Goal: Register for event/course

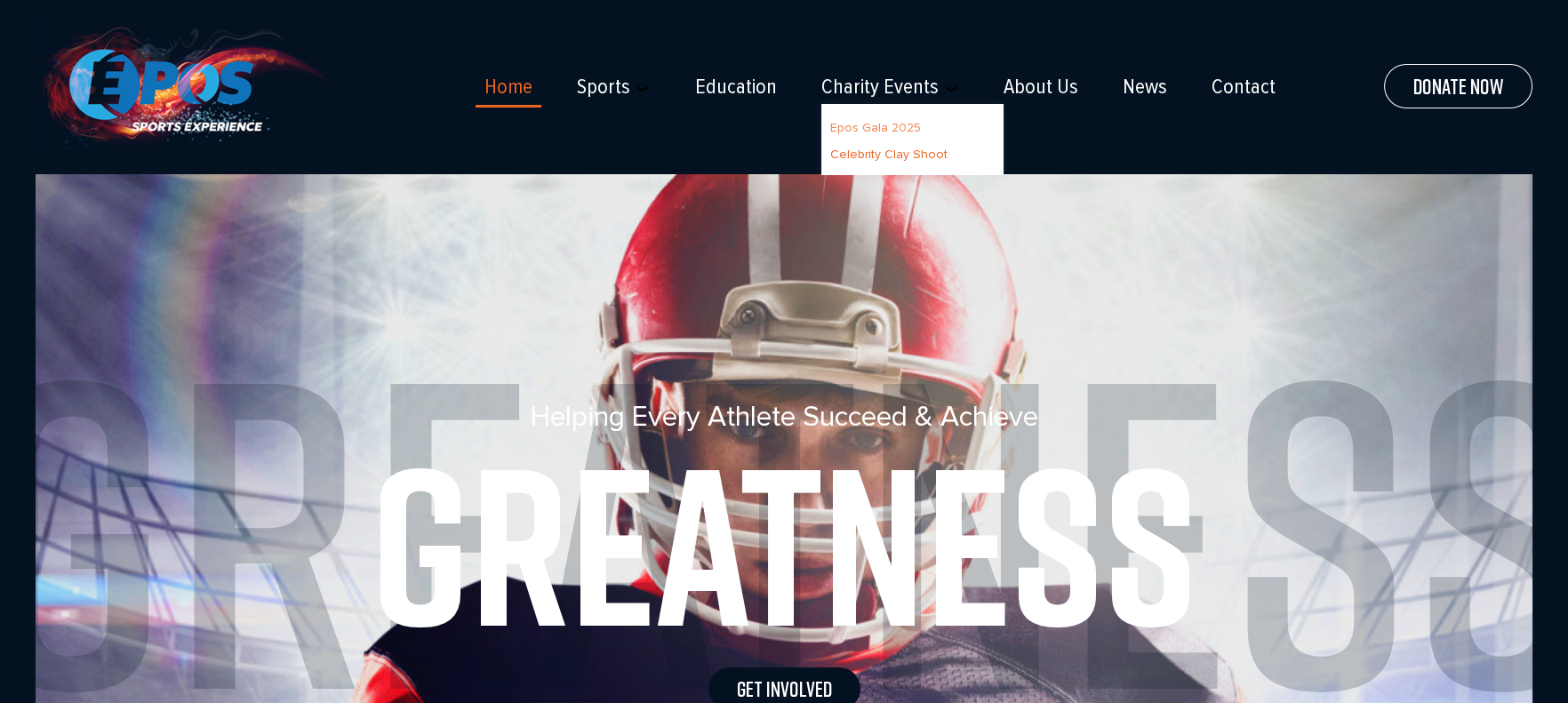
click at [869, 126] on link "Epos Gala 2025" at bounding box center [876, 127] width 91 height 15
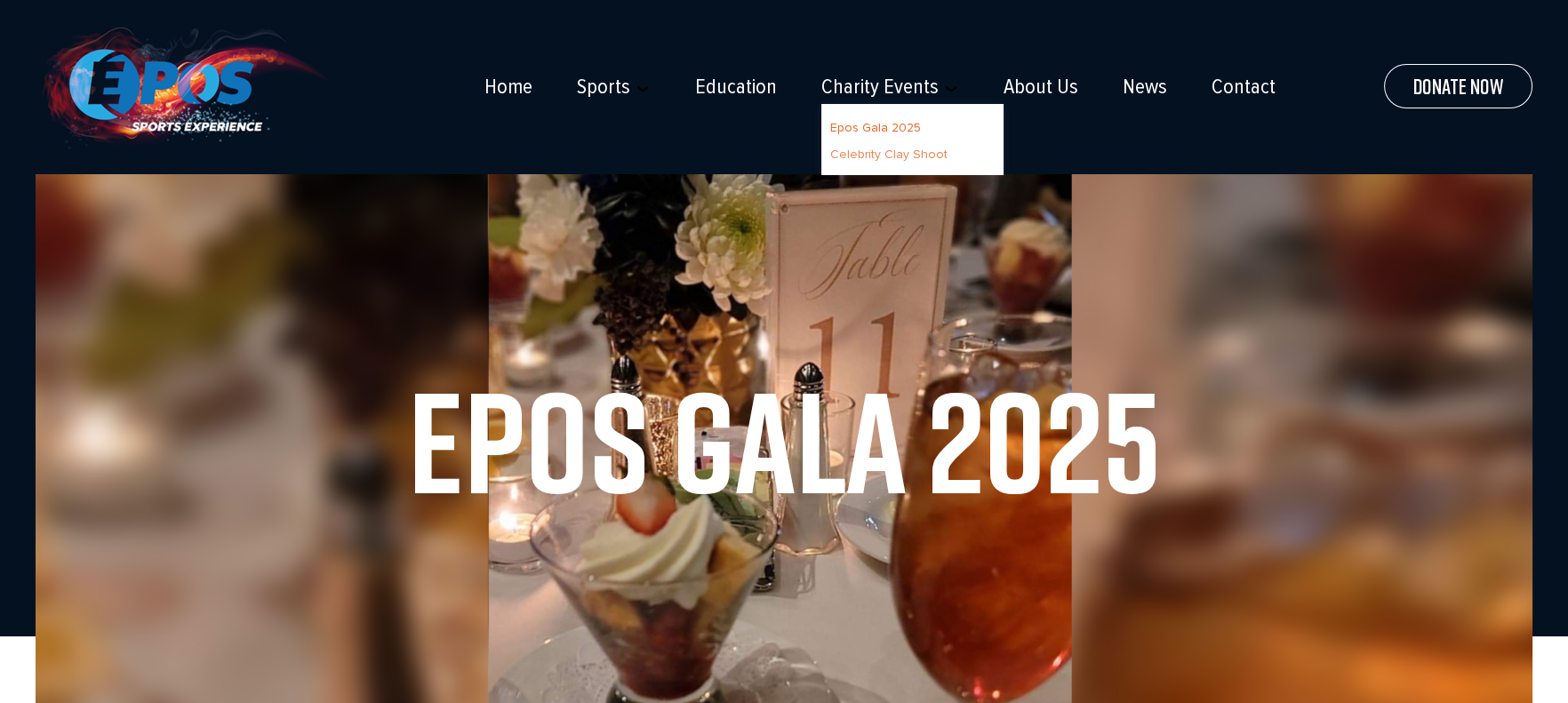
click at [873, 153] on link "Celebrity Clay Shoot" at bounding box center [889, 153] width 117 height 15
